Goal: Transaction & Acquisition: Obtain resource

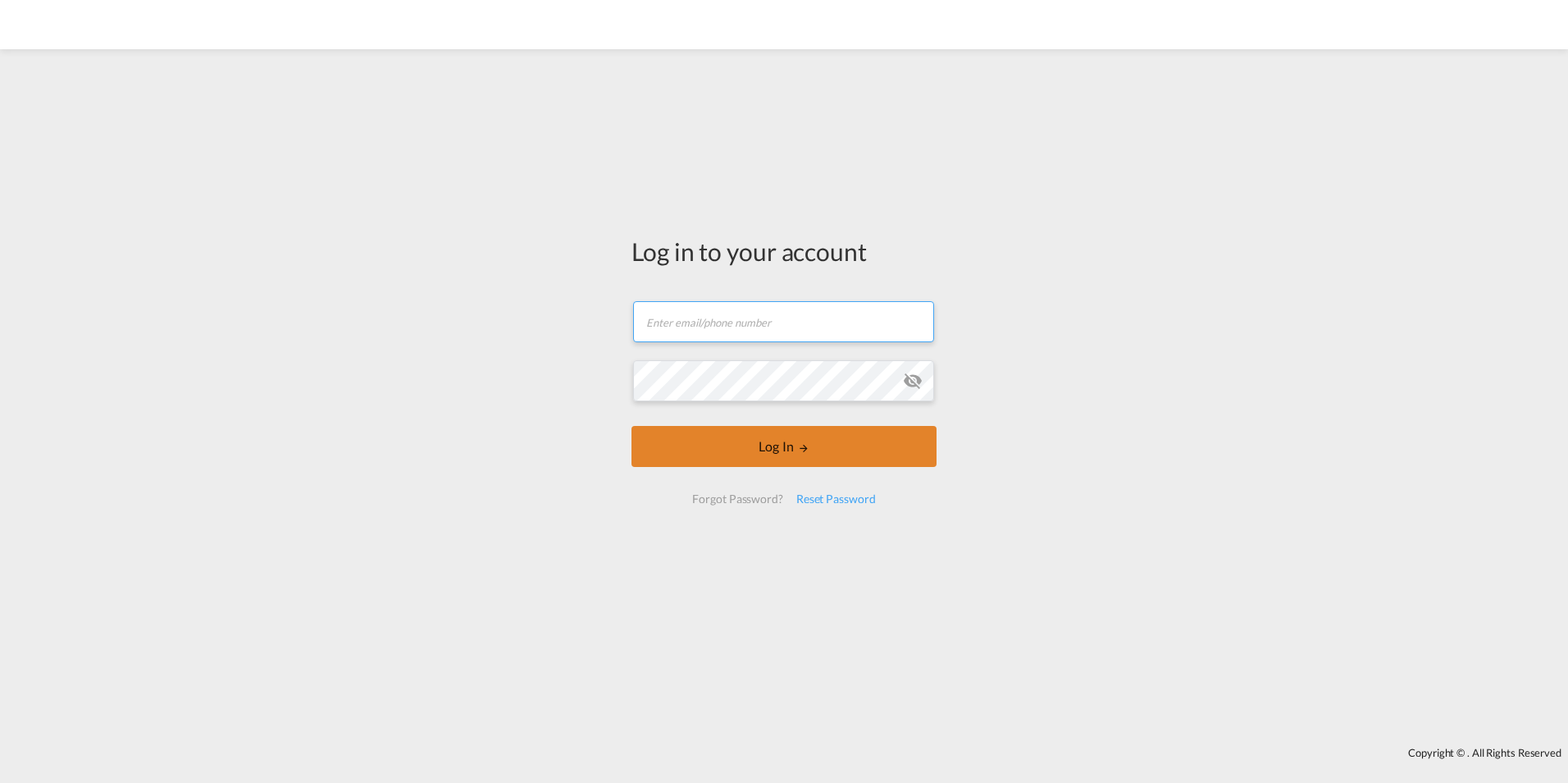
type input "[PERSON_NAME][EMAIL_ADDRESS][PERSON_NAME][DOMAIN_NAME]"
click at [777, 440] on button "Log In" at bounding box center [784, 446] width 305 height 41
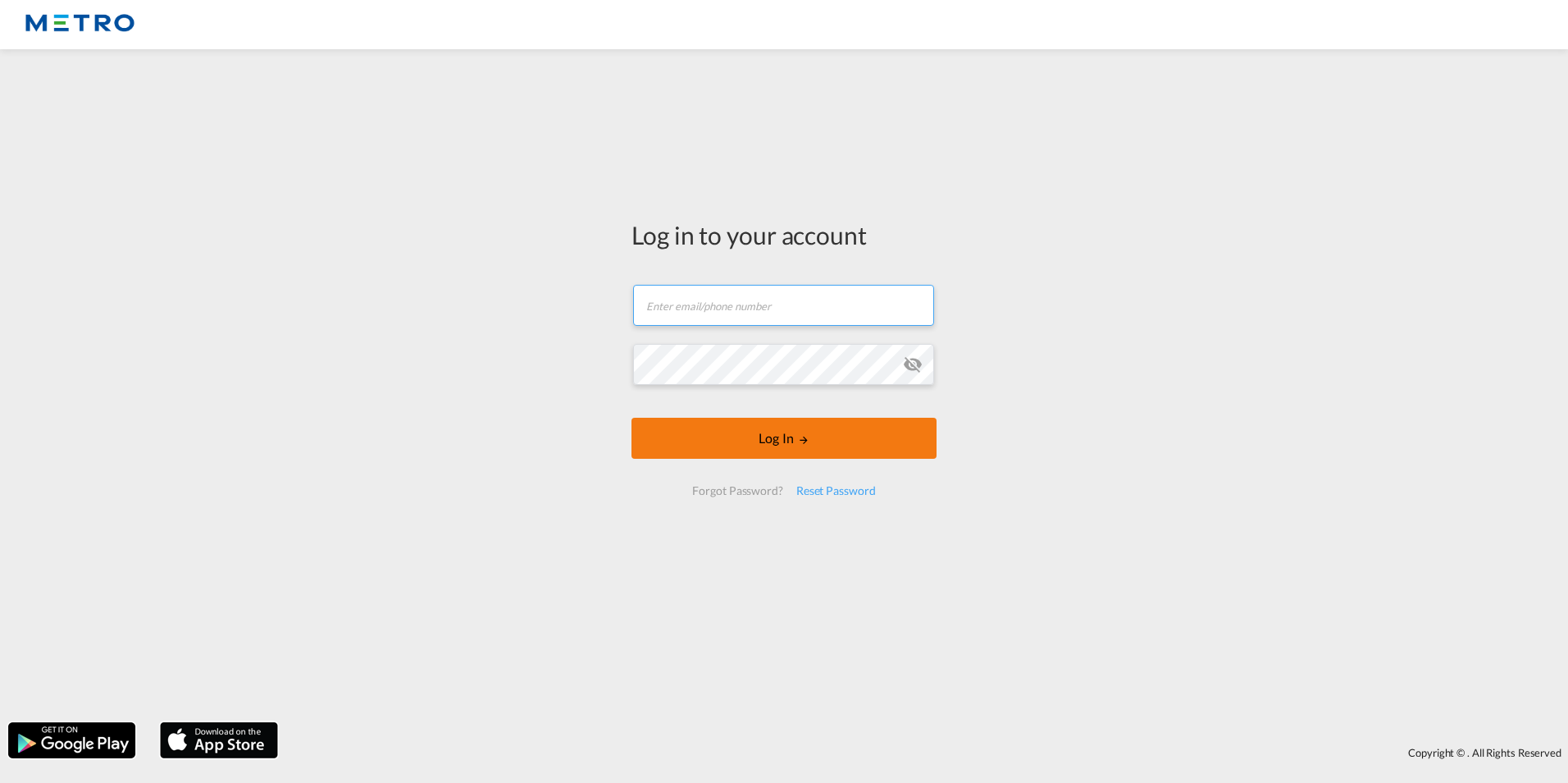
type input "[PERSON_NAME][EMAIL_ADDRESS][PERSON_NAME][DOMAIN_NAME]"
click at [773, 444] on button "Log In" at bounding box center [784, 437] width 305 height 41
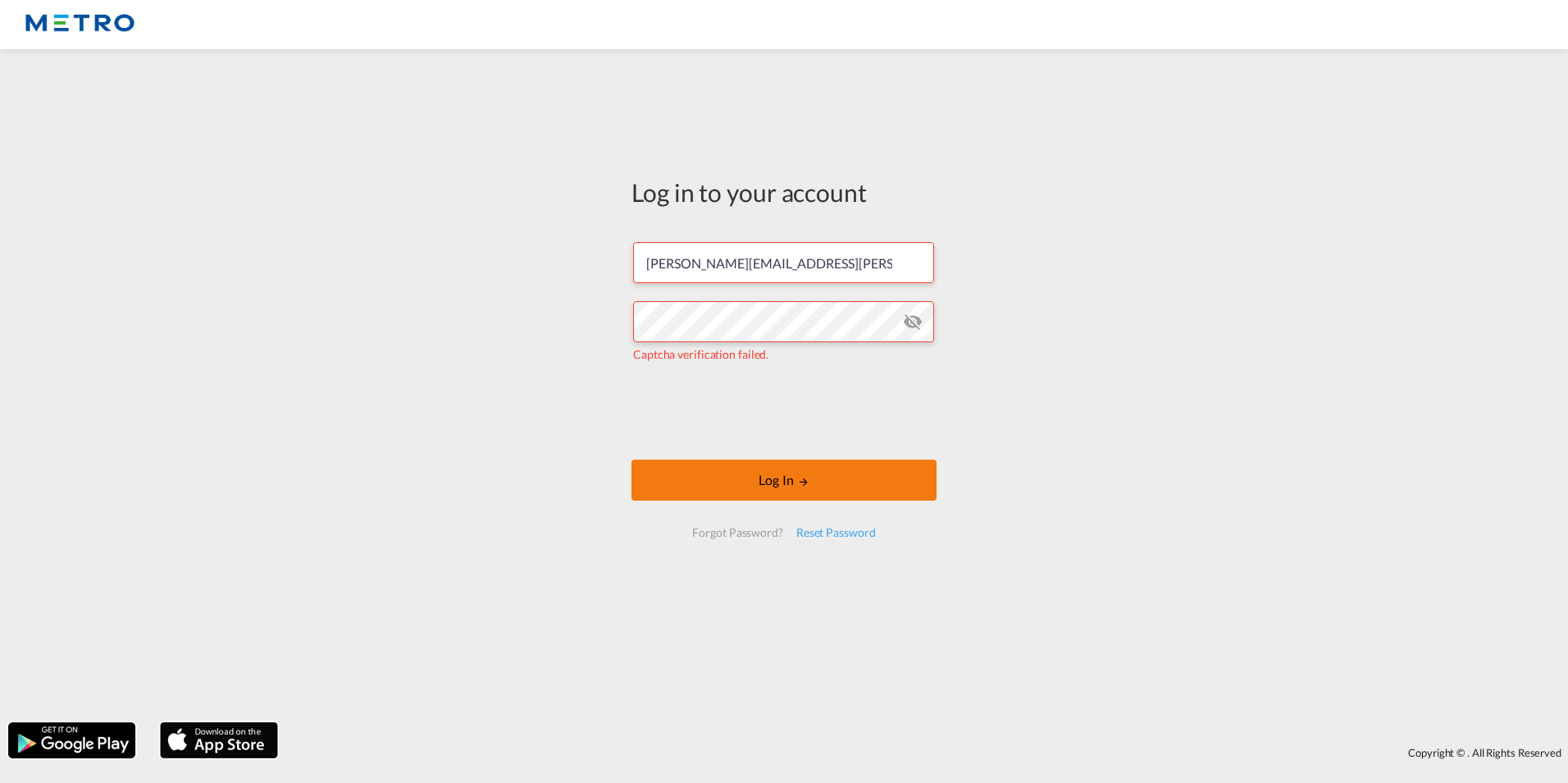
click at [825, 473] on button "Log In" at bounding box center [784, 479] width 305 height 41
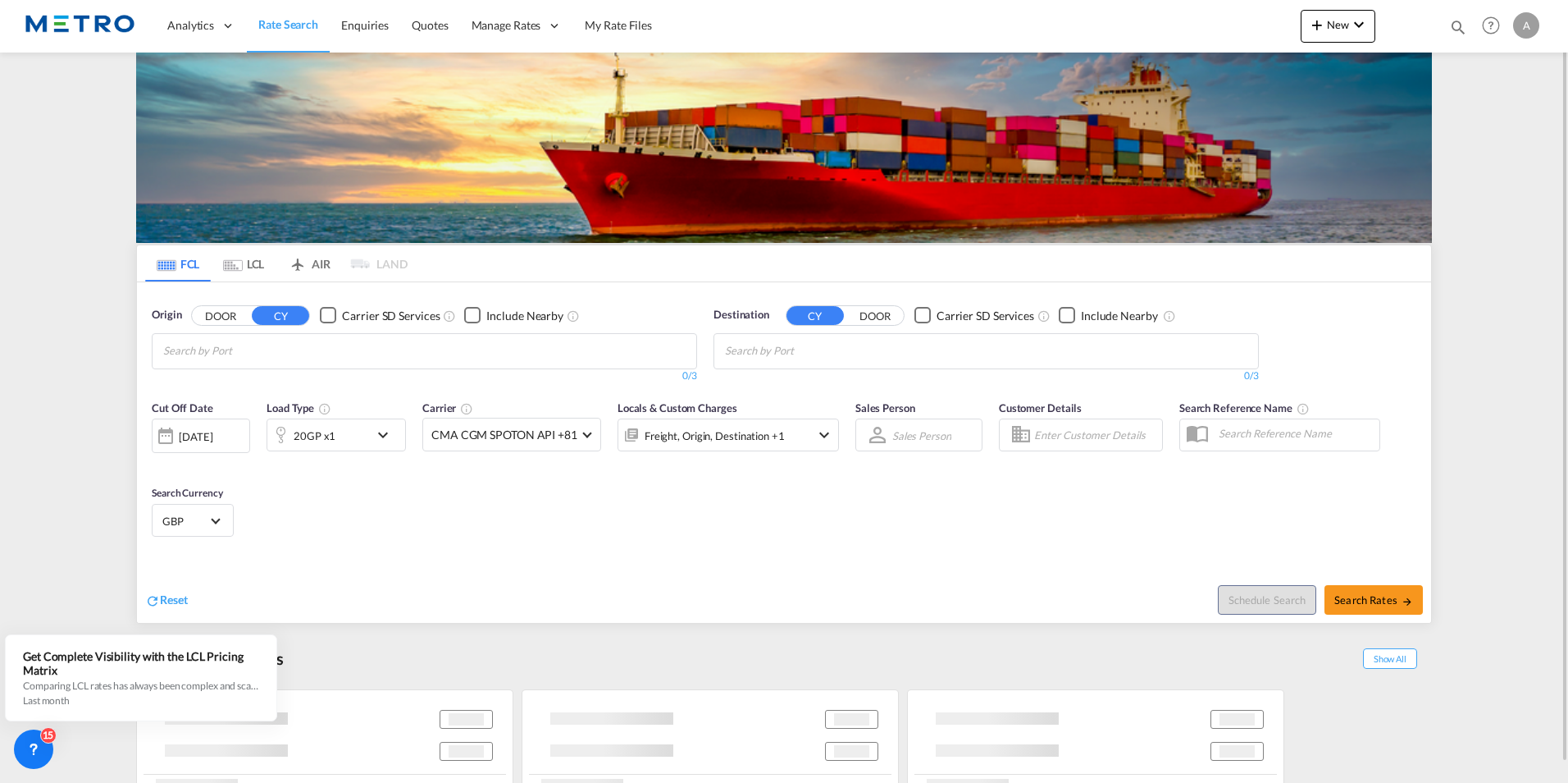
click at [227, 319] on button "DOOR" at bounding box center [221, 316] width 58 height 19
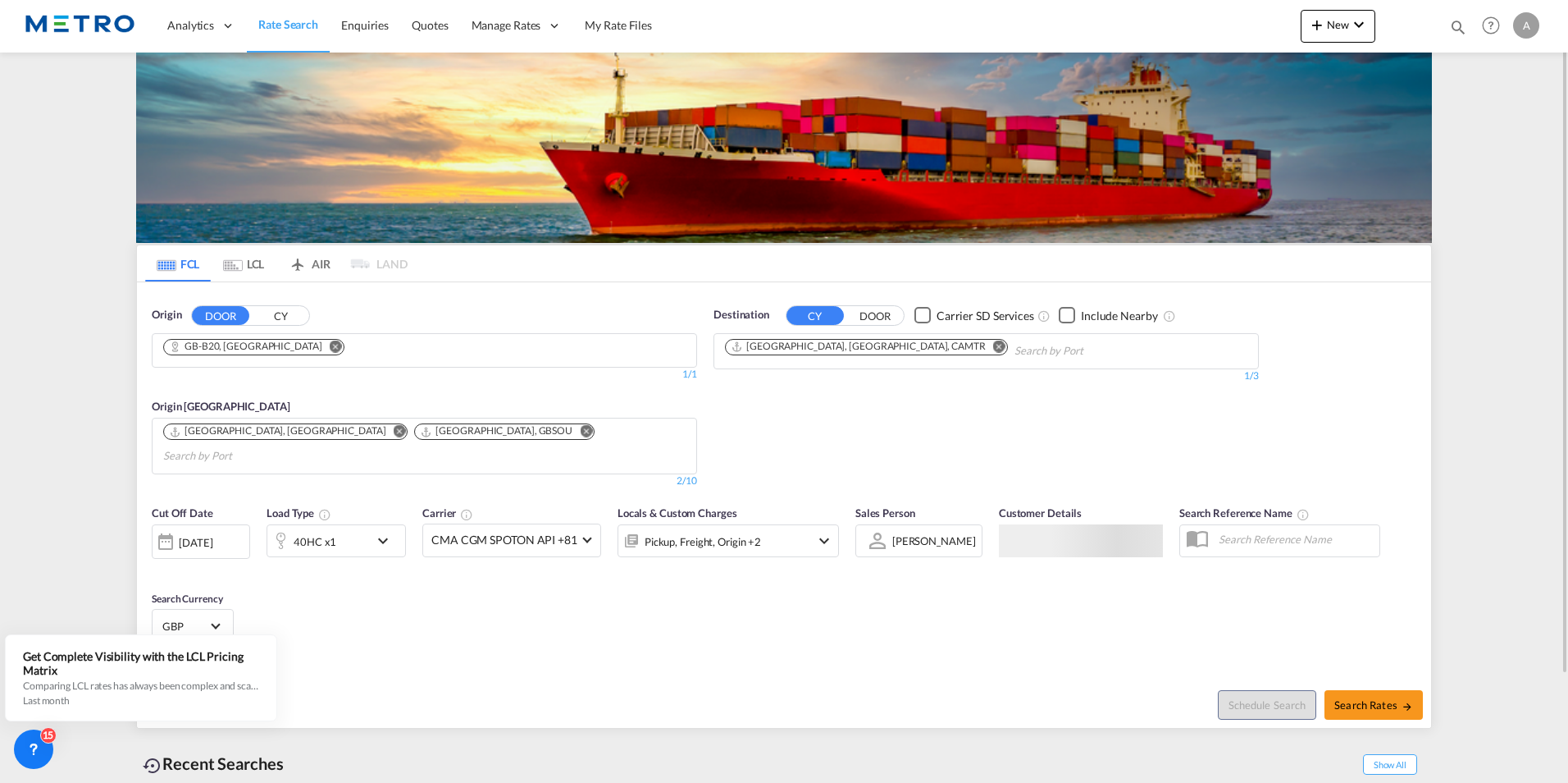
click at [330, 340] on md-icon "Remove" at bounding box center [336, 346] width 12 height 12
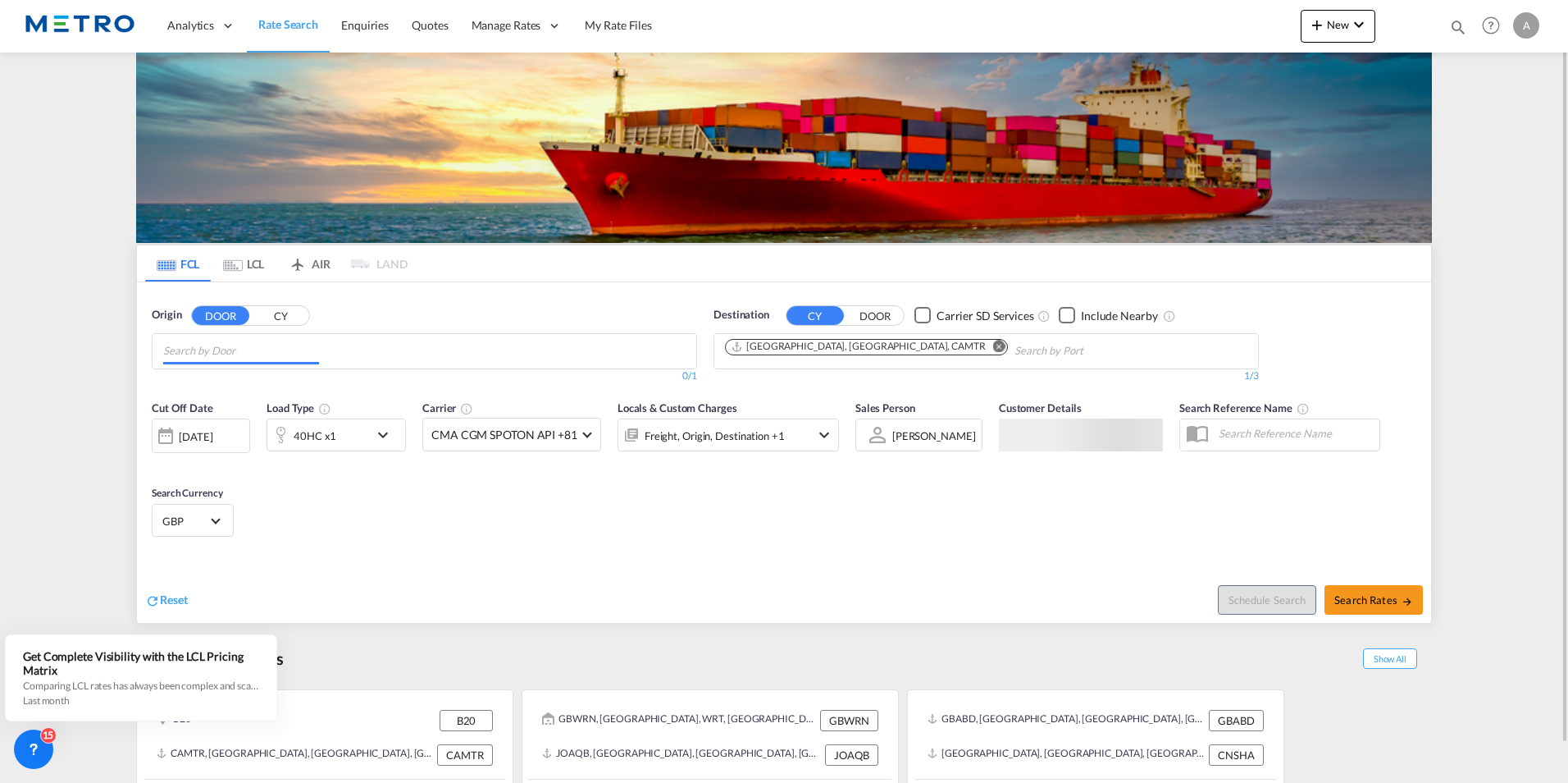
click at [309, 356] on input "Chips input." at bounding box center [241, 351] width 156 height 26
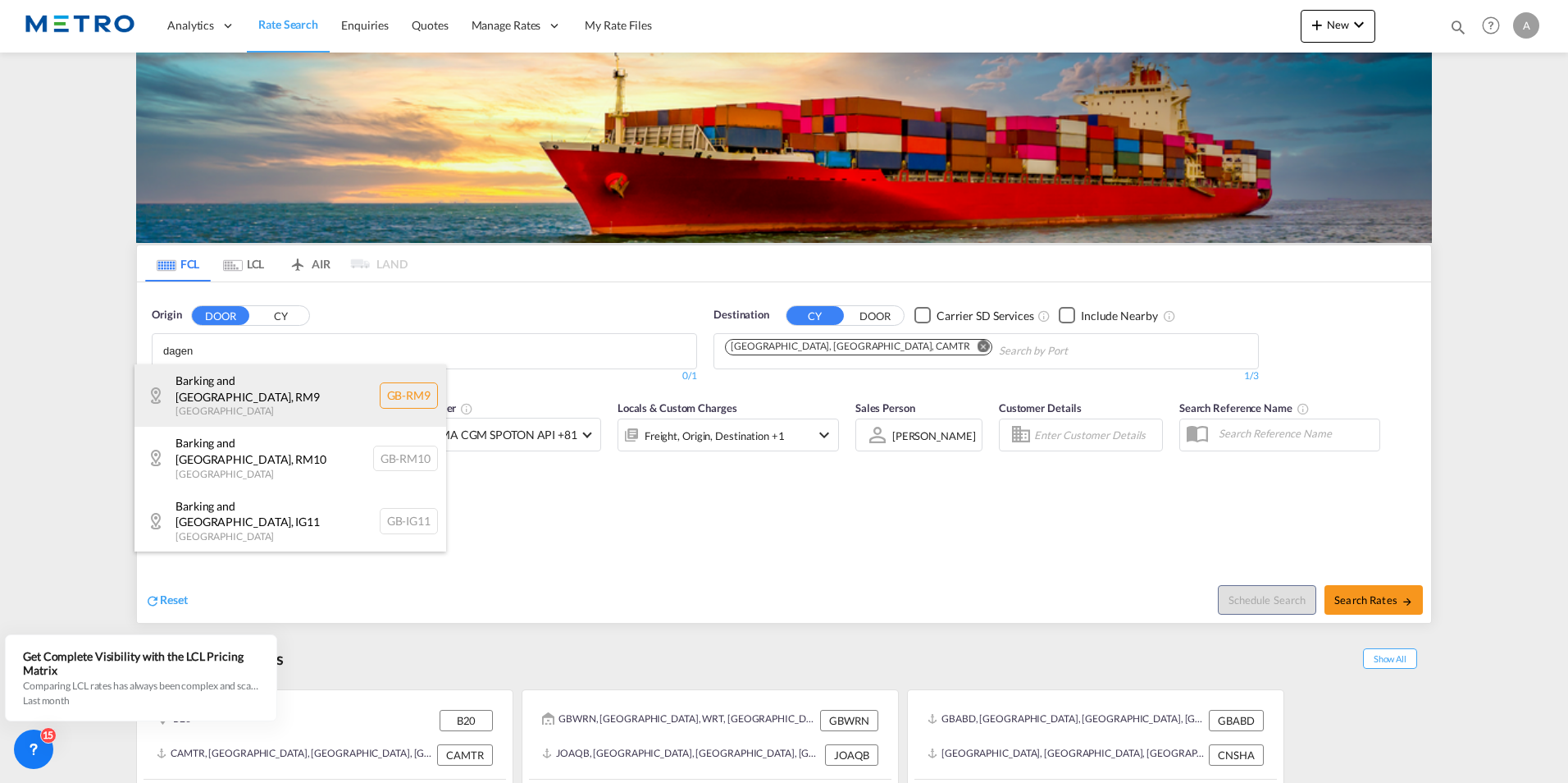
type input "dagen"
click at [294, 410] on div "Barking and [GEOGRAPHIC_DATA] , RM9 [GEOGRAPHIC_DATA] [GEOGRAPHIC_DATA]-RM9" at bounding box center [290, 395] width 312 height 62
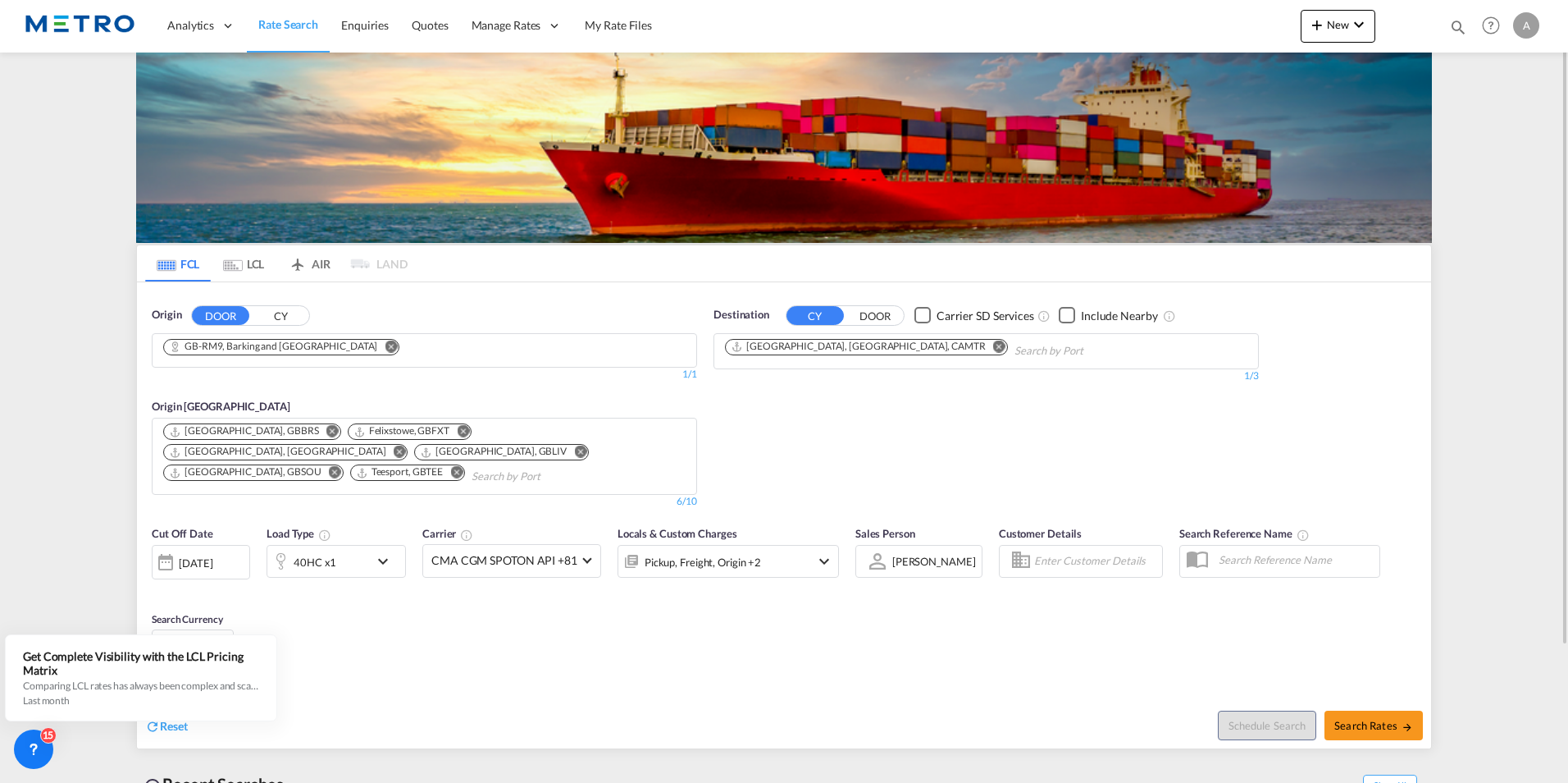
click at [993, 348] on md-icon "Remove" at bounding box center [999, 346] width 12 height 12
click at [847, 349] on body "Analytics Reports Dashboard Rate Search Enquiries Quotes" at bounding box center [784, 391] width 1568 height 783
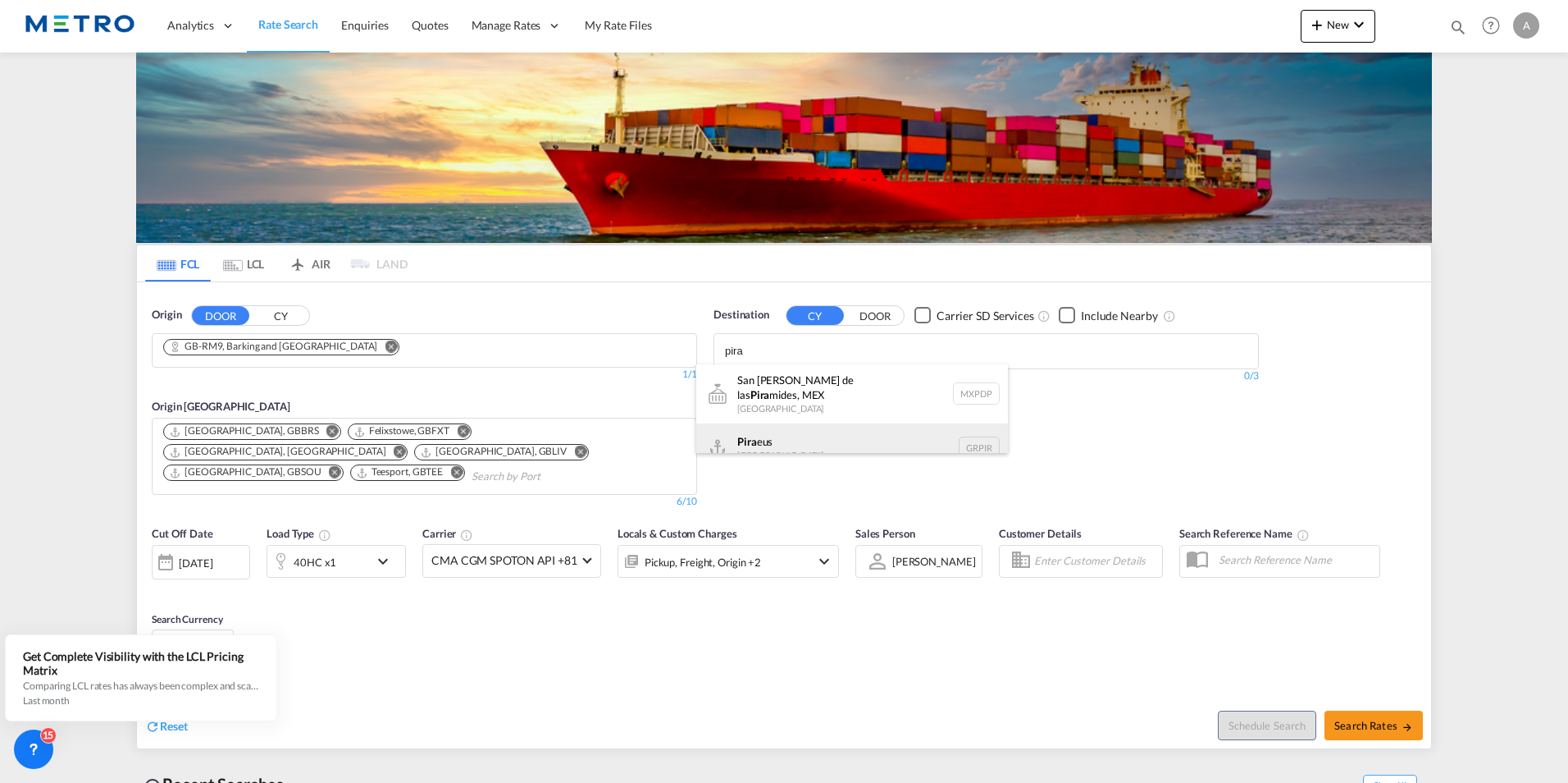
type input "pira"
click at [812, 431] on div "Pira eus [GEOGRAPHIC_DATA] GRPIR" at bounding box center [852, 448] width 312 height 49
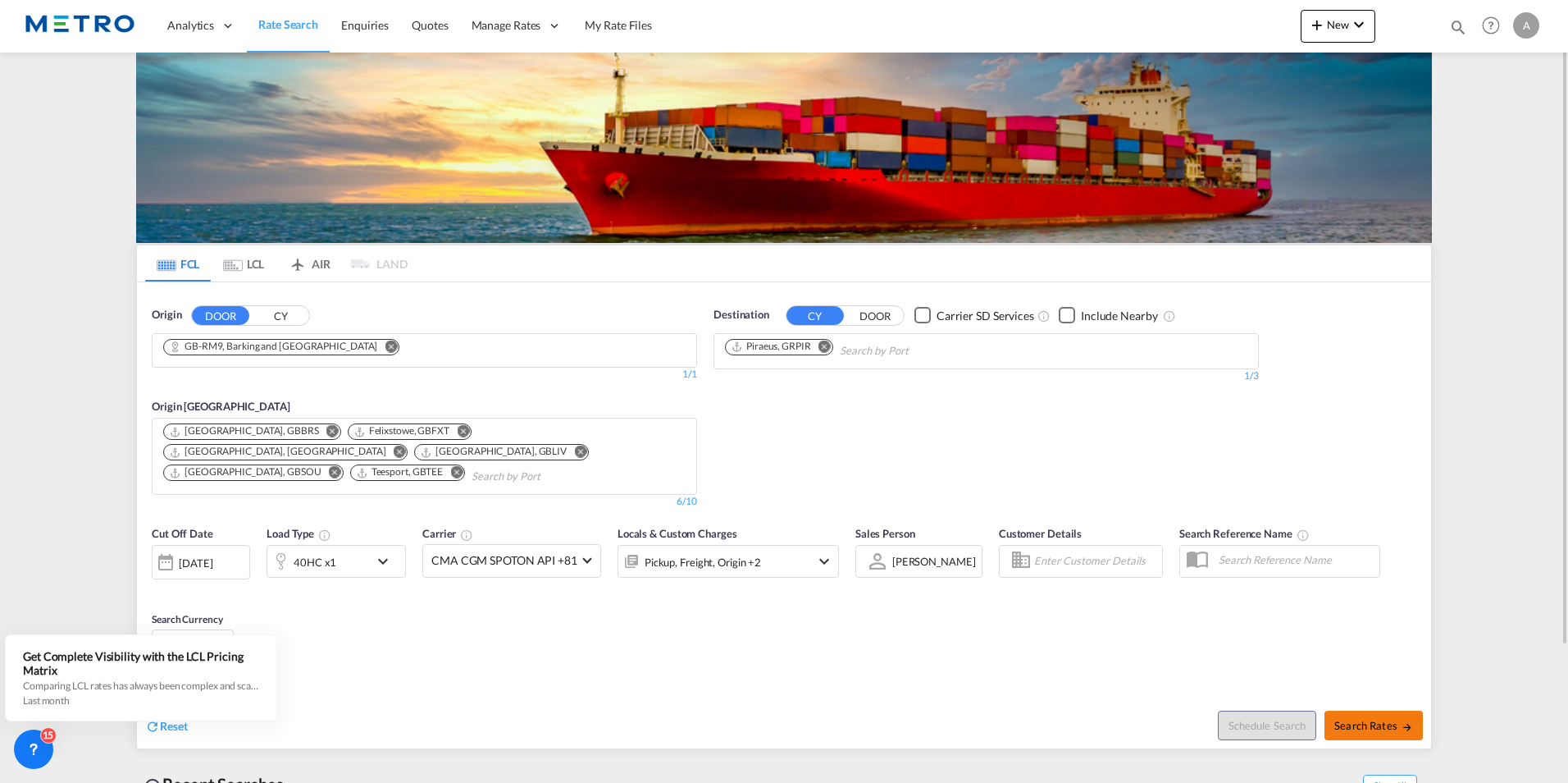
click at [1384, 723] on span "Search Rates" at bounding box center [1373, 725] width 79 height 13
type input "RM9 to GRPIR / [DATE]"
